Goal: Book appointment/travel/reservation

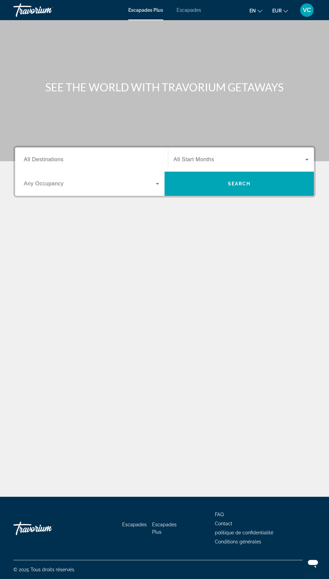
click at [241, 156] on span "Widget de recherche" at bounding box center [239, 159] width 132 height 8
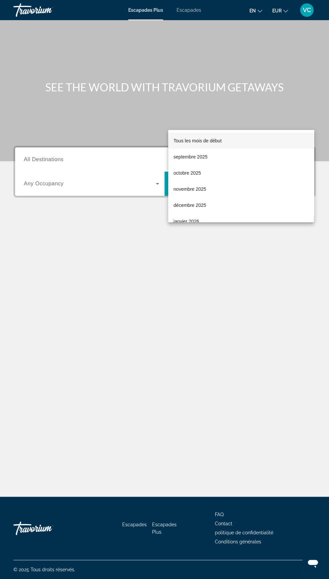
scroll to position [57, 0]
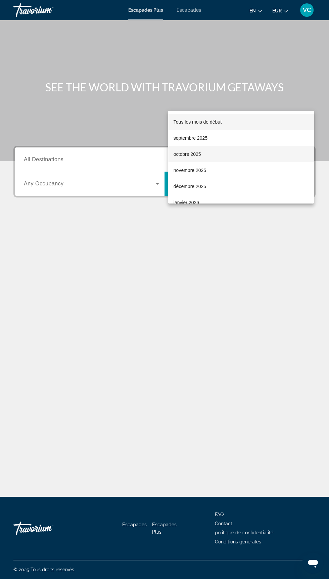
click at [211, 154] on mat-option "octobre 2025" at bounding box center [241, 154] width 146 height 16
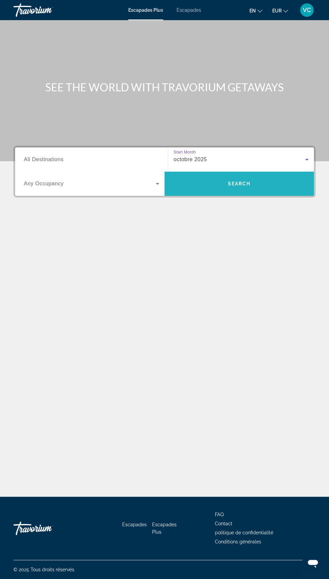
click at [244, 181] on span "Search" at bounding box center [239, 183] width 23 height 5
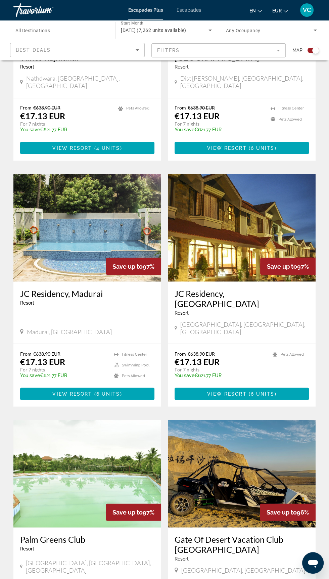
scroll to position [1077, 0]
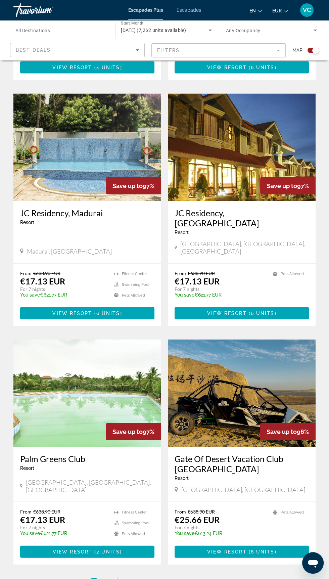
click at [121, 578] on link "page 2" at bounding box center [118, 584] width 12 height 12
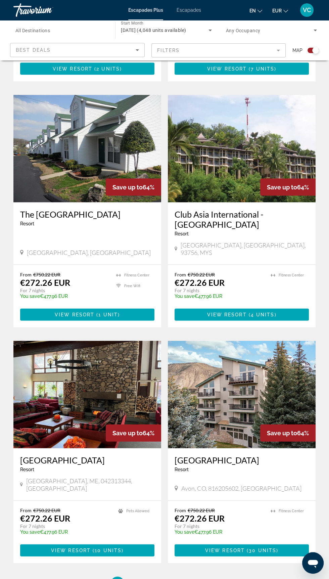
scroll to position [1107, 0]
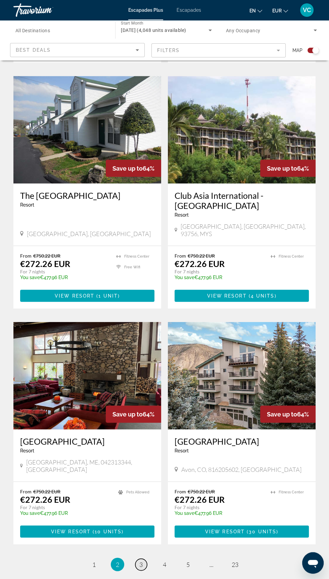
click at [141, 560] on span "3" at bounding box center [140, 563] width 3 height 7
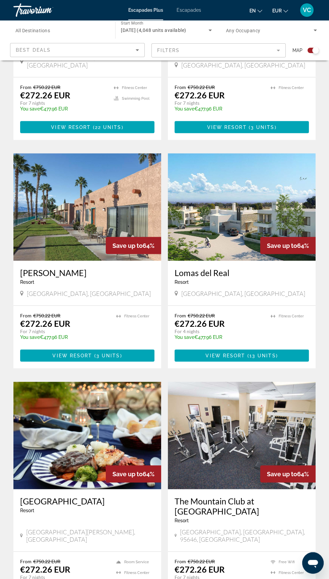
scroll to position [1086, 0]
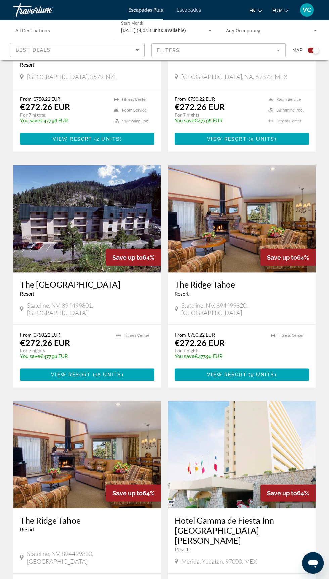
scroll to position [1107, 0]
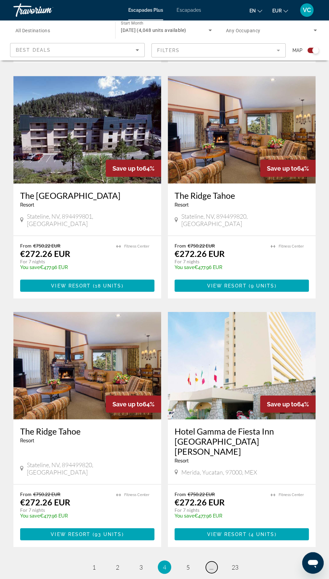
click at [211, 563] on span "..." at bounding box center [211, 566] width 4 height 7
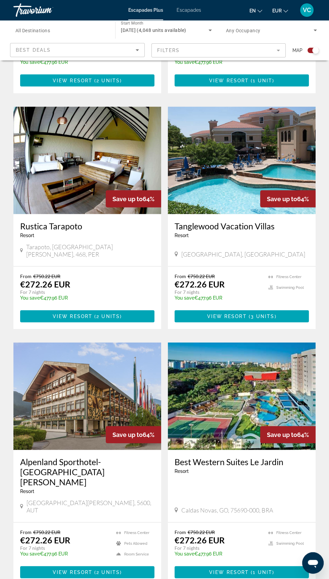
scroll to position [1096, 0]
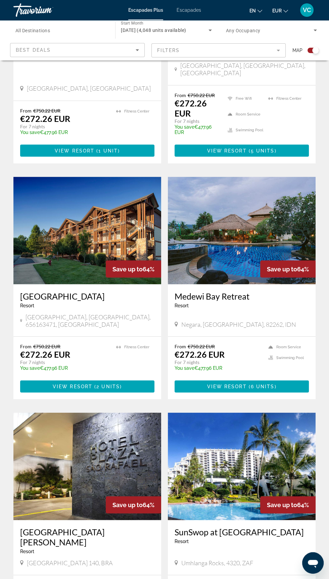
scroll to position [1102, 0]
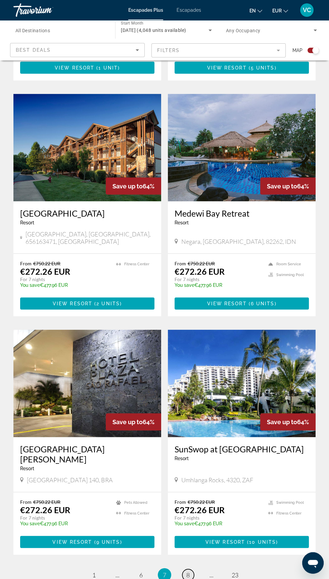
click at [188, 570] on span "8" at bounding box center [187, 573] width 3 height 7
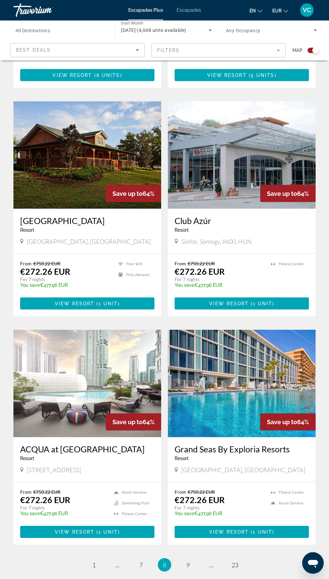
scroll to position [1077, 0]
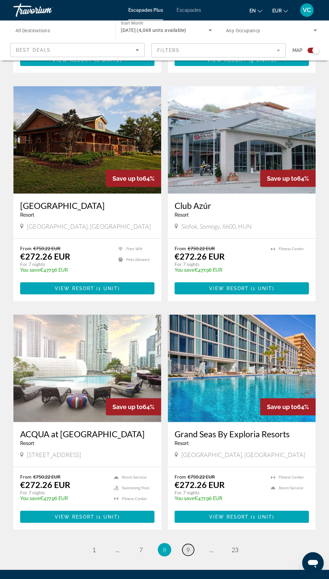
click at [187, 545] on span "9" at bounding box center [187, 548] width 3 height 7
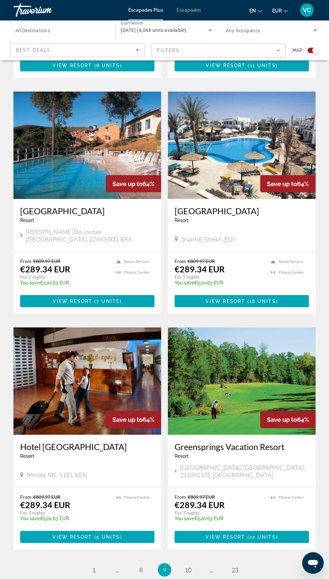
scroll to position [1086, 0]
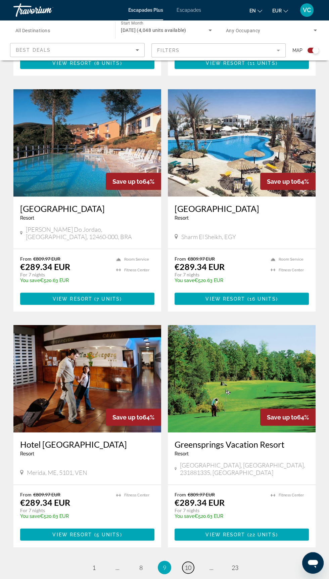
click at [191, 563] on span "10" at bounding box center [188, 566] width 7 height 7
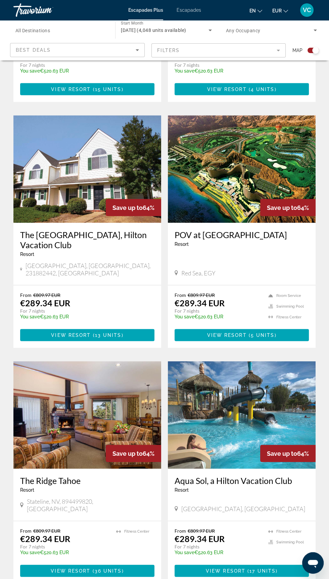
scroll to position [1107, 0]
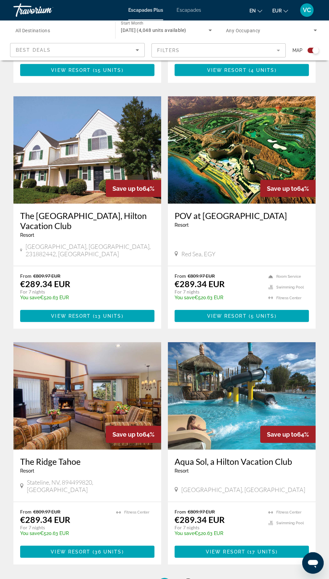
click at [188, 578] on span "11" at bounding box center [188, 583] width 7 height 7
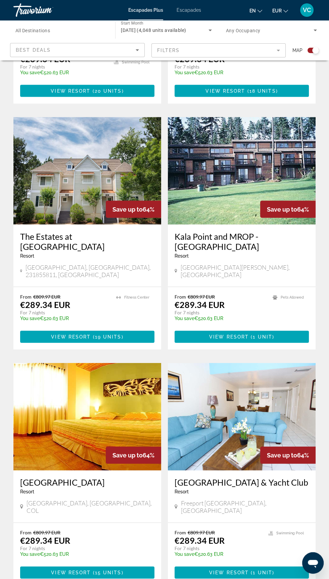
scroll to position [1096, 0]
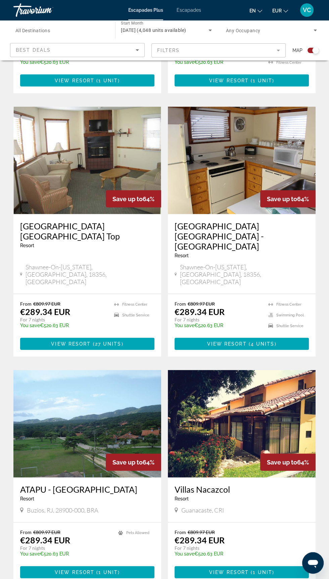
scroll to position [1102, 0]
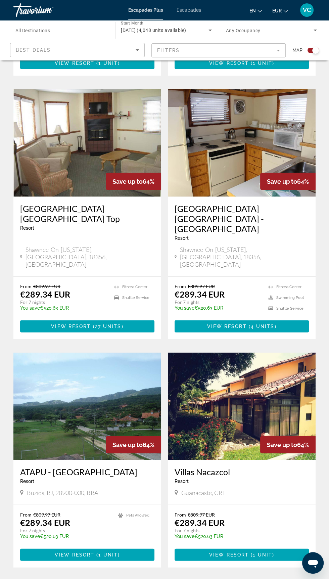
click at [192, 578] on link "page 13" at bounding box center [188, 587] width 12 height 12
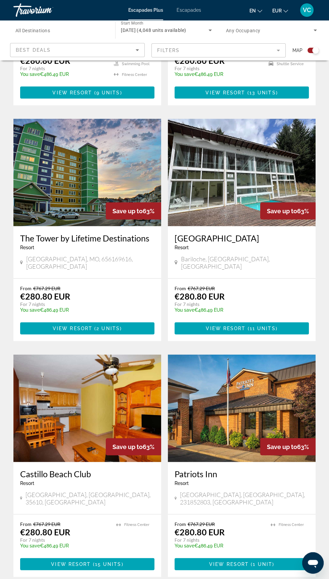
scroll to position [1086, 0]
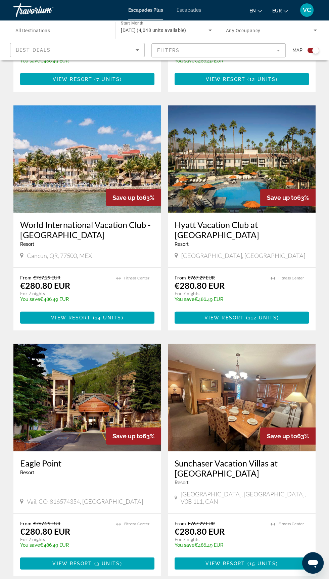
scroll to position [1083, 0]
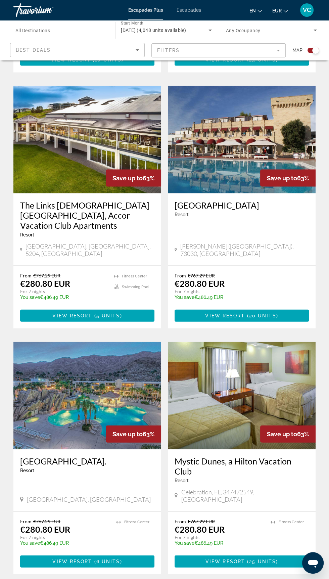
scroll to position [1107, 0]
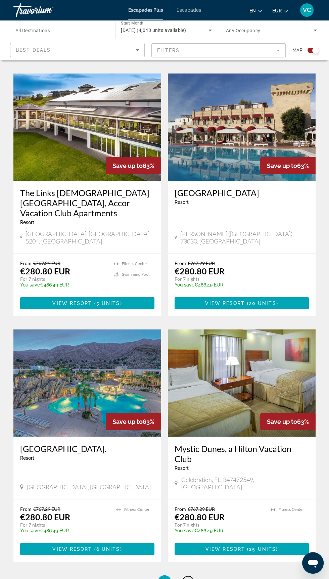
click at [188, 578] on span "16" at bounding box center [188, 581] width 7 height 7
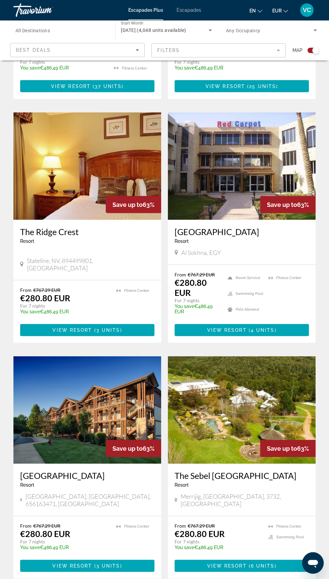
scroll to position [1092, 0]
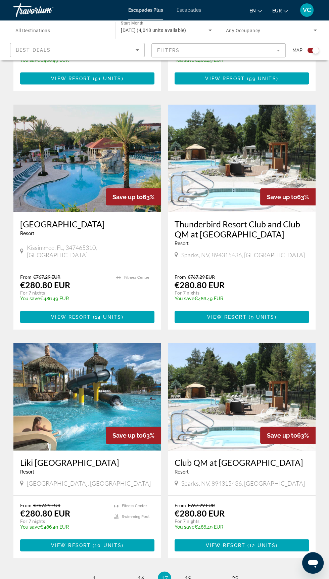
scroll to position [1094, 0]
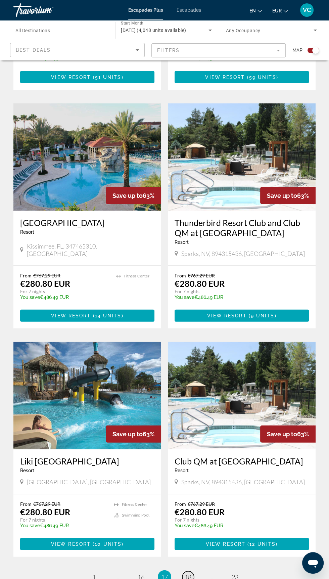
click at [188, 572] on span "18" at bounding box center [188, 575] width 7 height 7
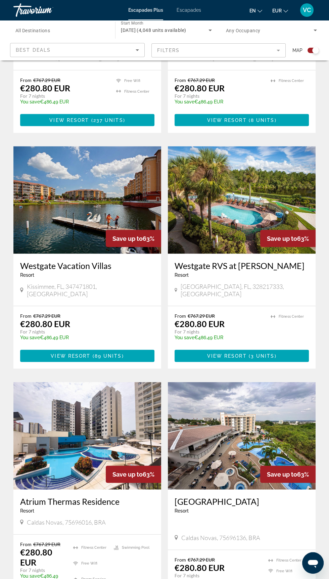
scroll to position [1092, 0]
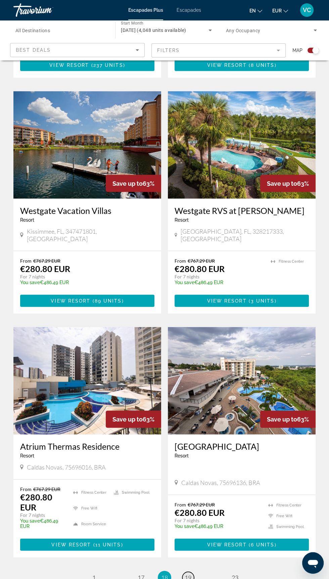
click at [188, 573] on span "19" at bounding box center [188, 576] width 7 height 7
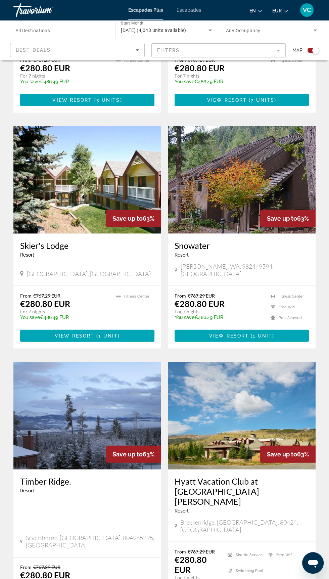
scroll to position [1107, 0]
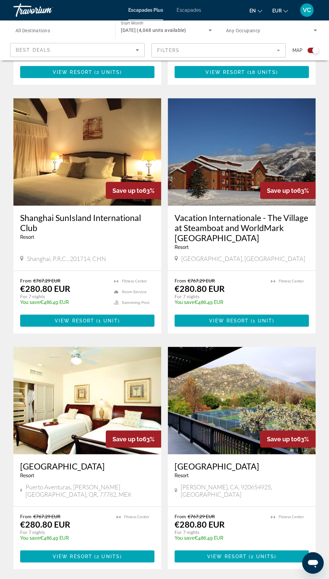
scroll to position [1094, 0]
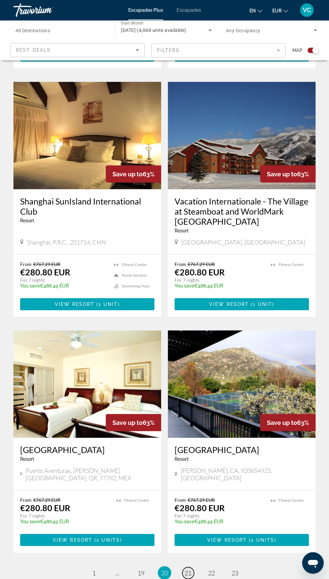
click at [188, 568] on span "21" at bounding box center [188, 571] width 7 height 7
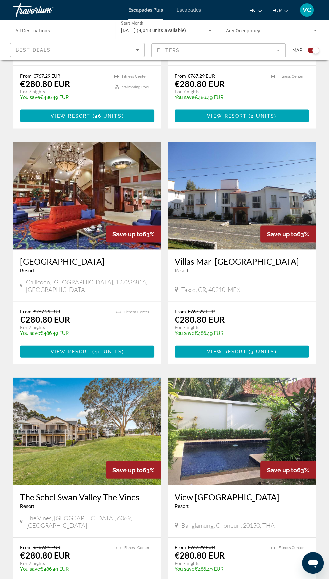
scroll to position [1117, 0]
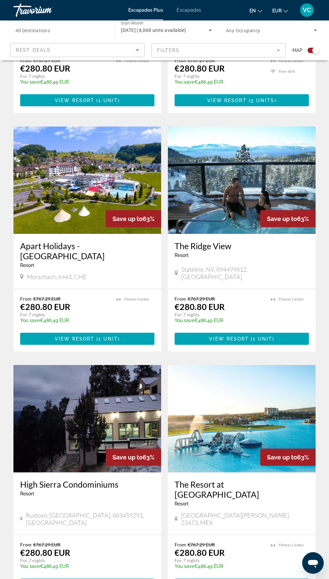
scroll to position [1077, 0]
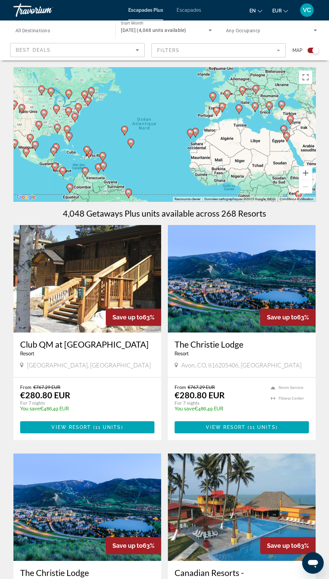
click at [81, 30] on input "Destination All Destinations" at bounding box center [60, 31] width 91 height 8
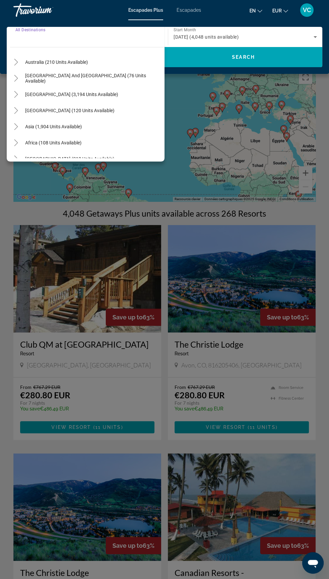
scroll to position [109, 0]
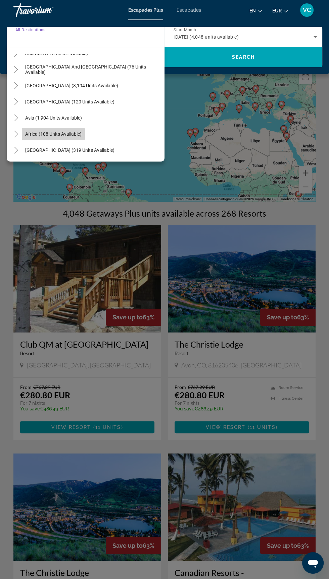
click at [39, 134] on span "Africa (108 units available)" at bounding box center [53, 133] width 56 height 5
type input "**********"
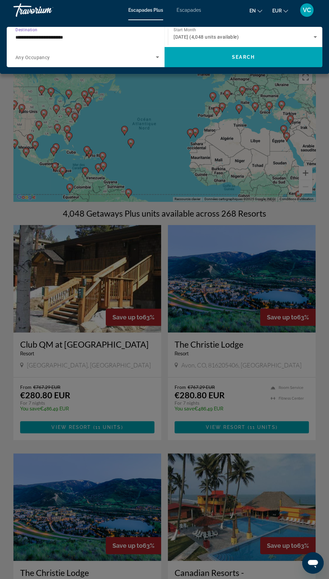
click at [275, 34] on div "[DATE] (4,048 units available)" at bounding box center [243, 37] width 140 height 8
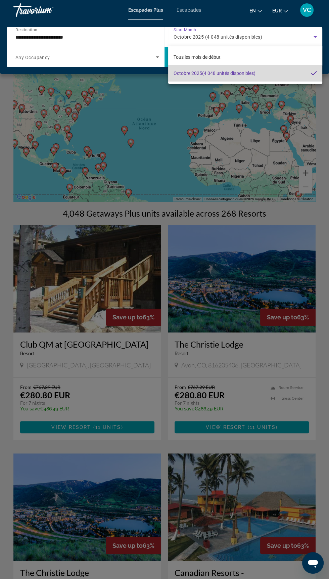
click at [317, 78] on mat-option "Octobre 2025 (4 048 unités disponibles)" at bounding box center [245, 73] width 154 height 16
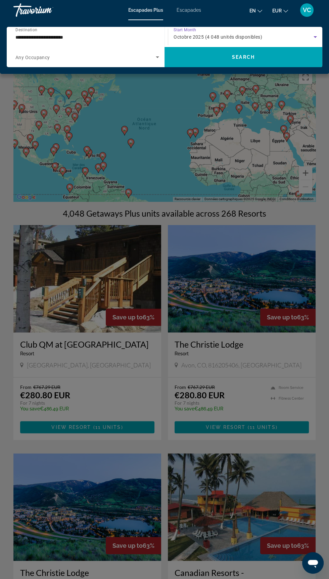
click at [315, 37] on icon "Search widget" at bounding box center [314, 37] width 3 height 2
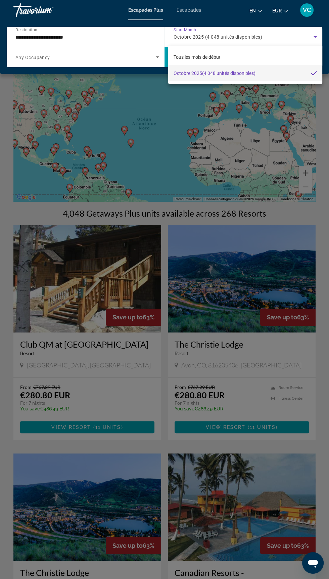
click at [313, 31] on div at bounding box center [164, 289] width 329 height 579
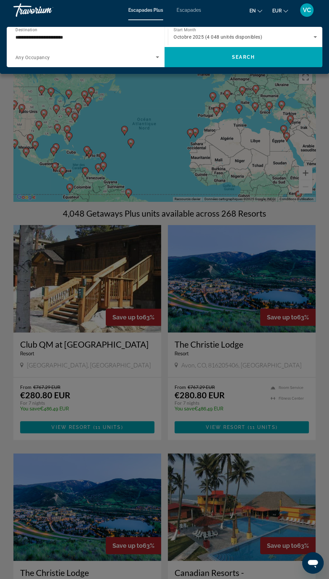
click at [315, 36] on icon "Search widget" at bounding box center [315, 37] width 8 height 8
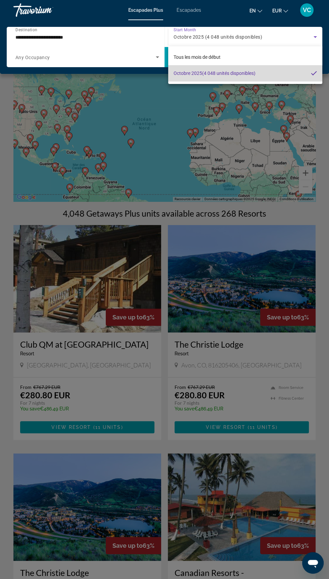
click at [306, 76] on mat-option "Octobre 2025 (4 048 unités disponibles)" at bounding box center [245, 73] width 154 height 16
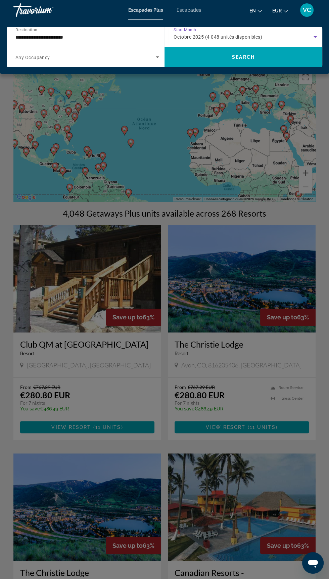
click at [317, 35] on icon "Search widget" at bounding box center [315, 37] width 8 height 8
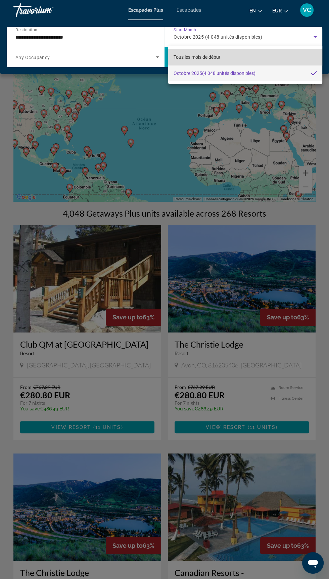
click at [270, 56] on mat-option "Tous les mois de début" at bounding box center [245, 57] width 154 height 16
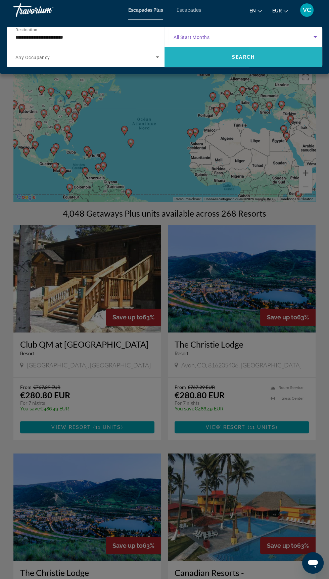
click at [267, 57] on span "Search widget" at bounding box center [243, 57] width 158 height 16
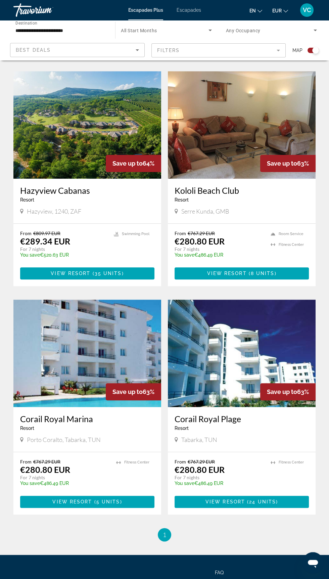
scroll to position [402, 0]
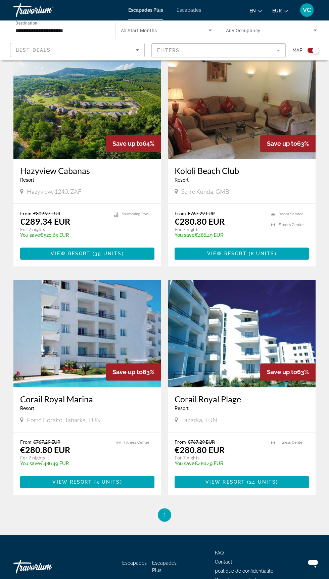
click at [78, 27] on input "**********" at bounding box center [60, 31] width 91 height 8
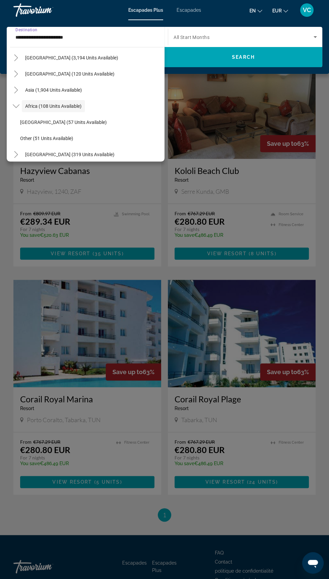
scroll to position [141, 0]
